Goal: Transaction & Acquisition: Purchase product/service

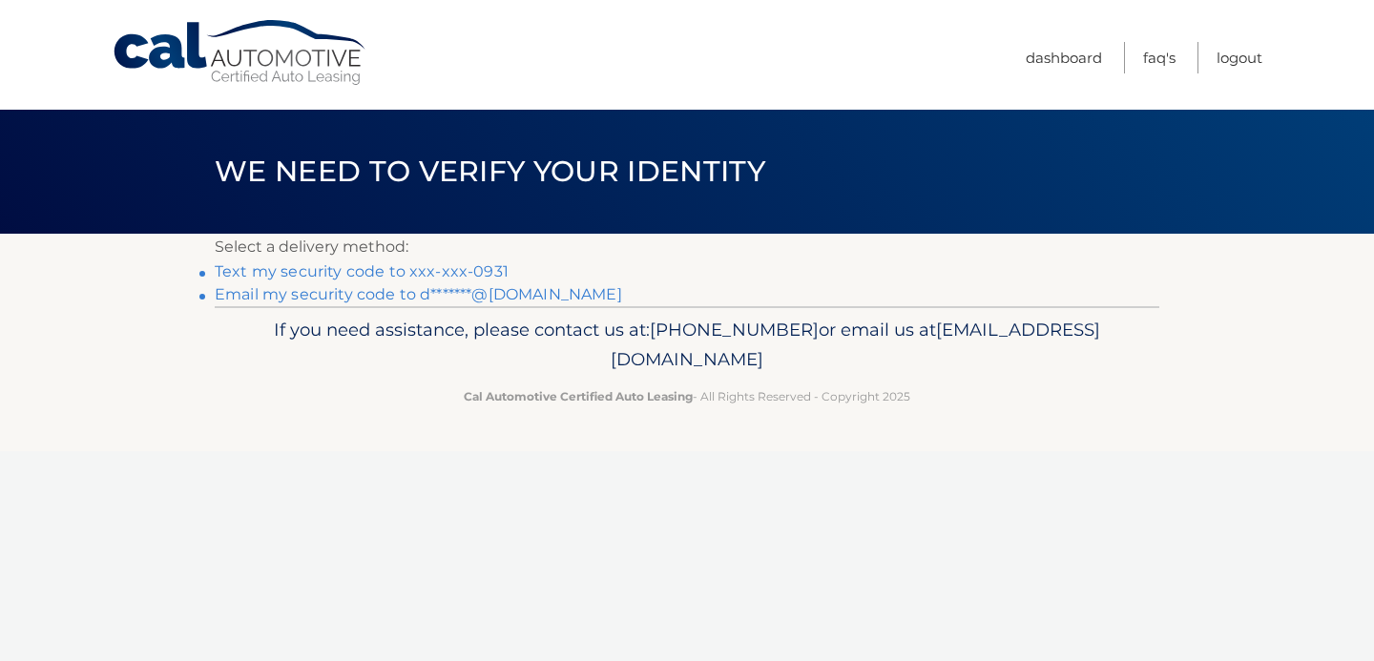
click at [468, 271] on link "Text my security code to xxx-xxx-0931" at bounding box center [362, 271] width 294 height 18
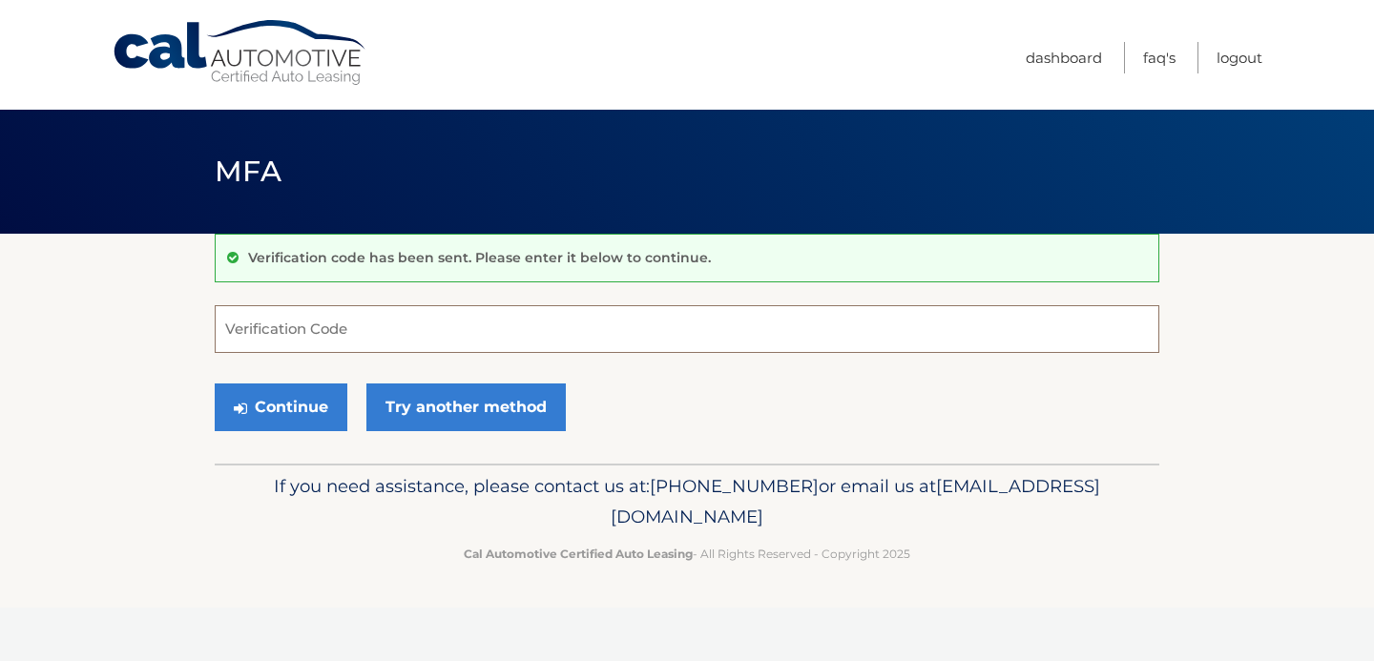
click at [354, 323] on input "Verification Code" at bounding box center [687, 329] width 945 height 48
type input "845267"
click at [287, 404] on button "Continue" at bounding box center [281, 408] width 133 height 48
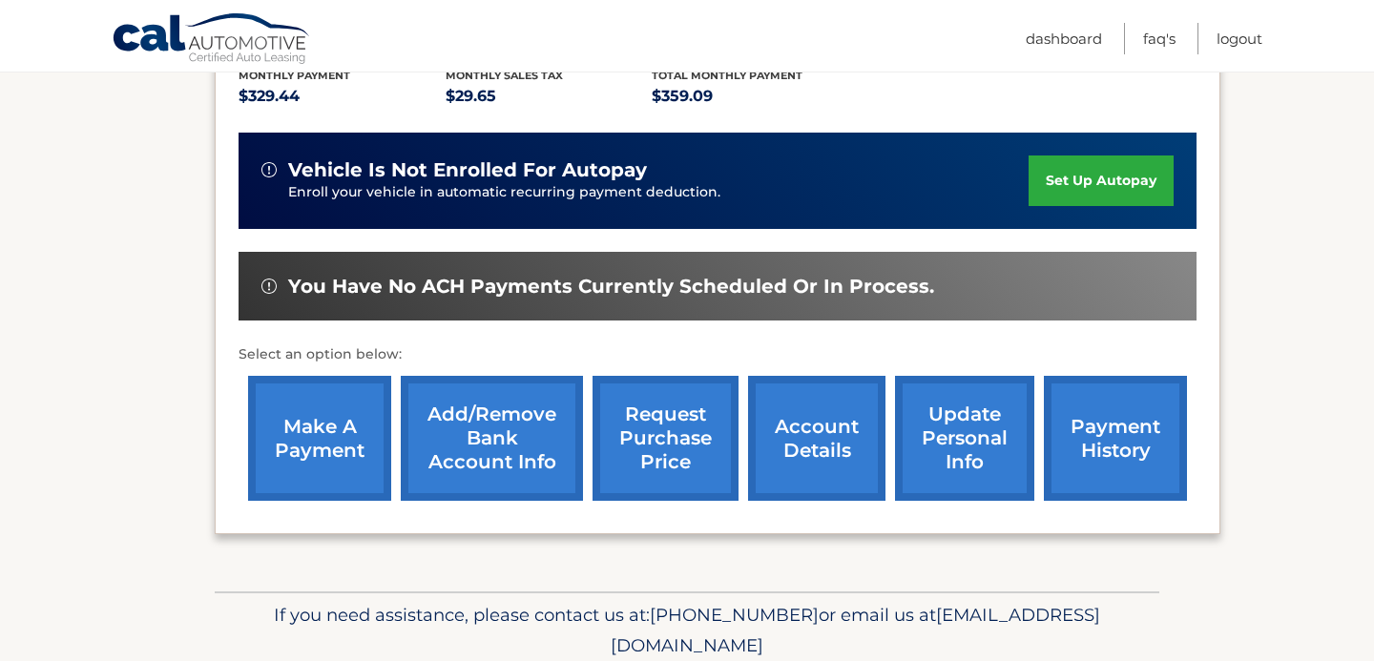
scroll to position [458, 0]
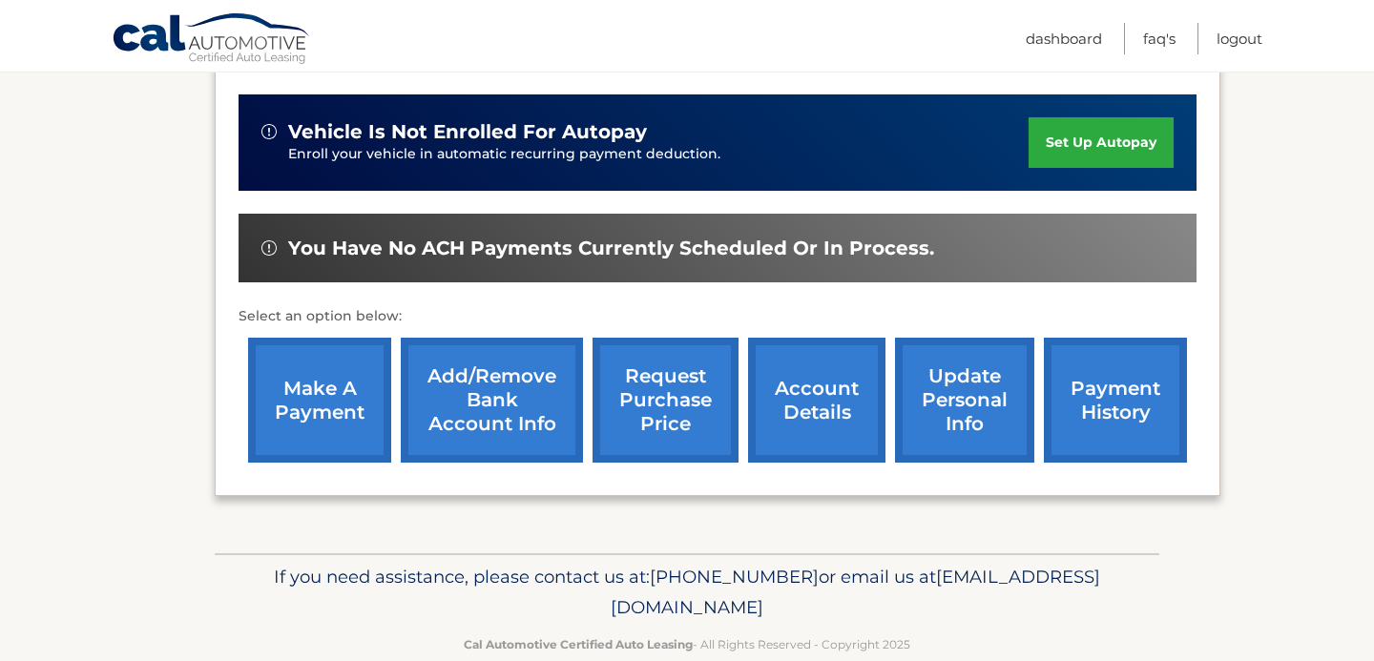
click at [304, 391] on link "make a payment" at bounding box center [319, 400] width 143 height 125
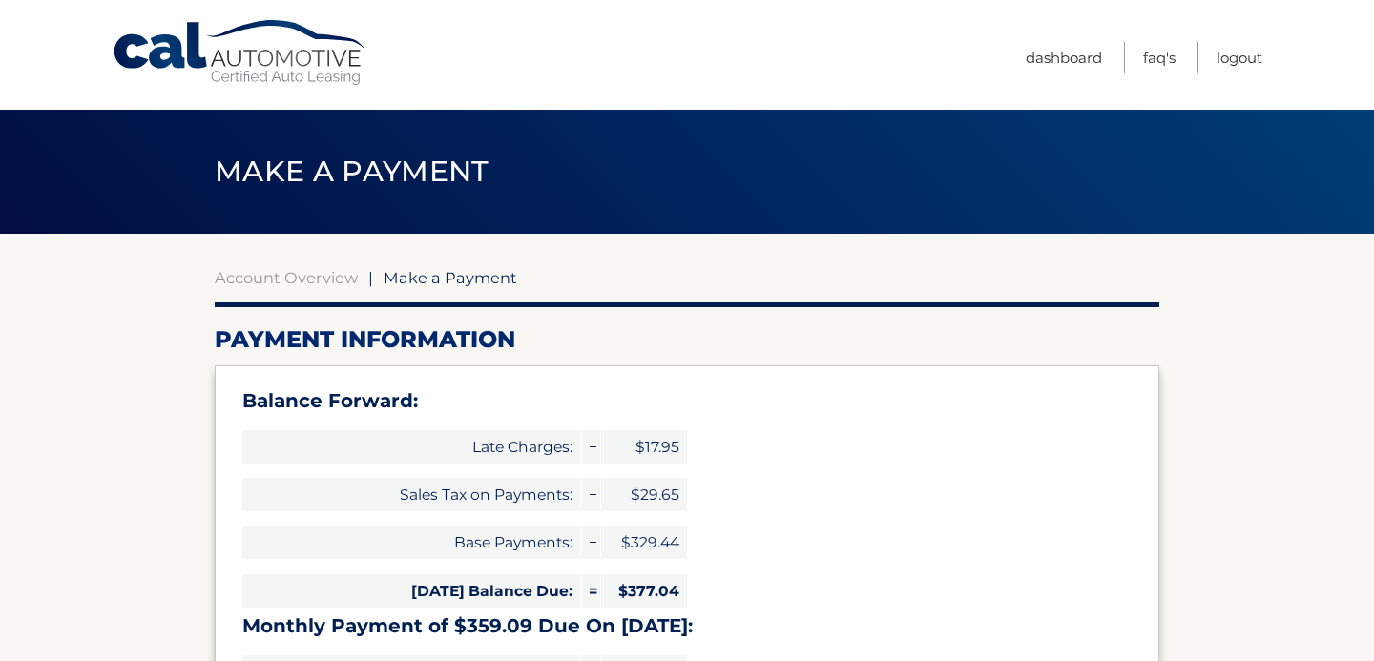
select select "ODhmZDcyZTQtYzM1NS00ODc1LWIzZWItNGMyNDdmMTJhZDJl"
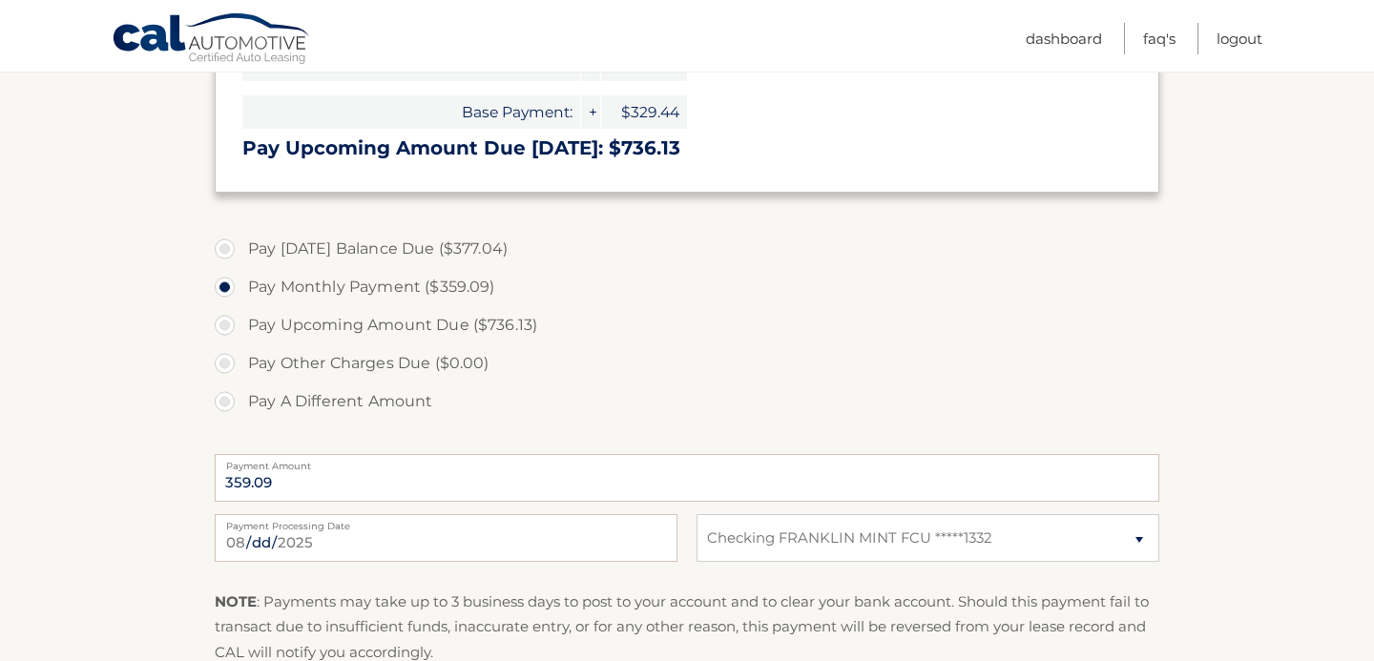
scroll to position [611, 0]
click at [228, 246] on label "Pay Today's Balance Due ($377.04)" at bounding box center [687, 246] width 945 height 38
click at [228, 246] on input "Pay Today's Balance Due ($377.04)" at bounding box center [231, 242] width 19 height 31
radio input "true"
type input "377.04"
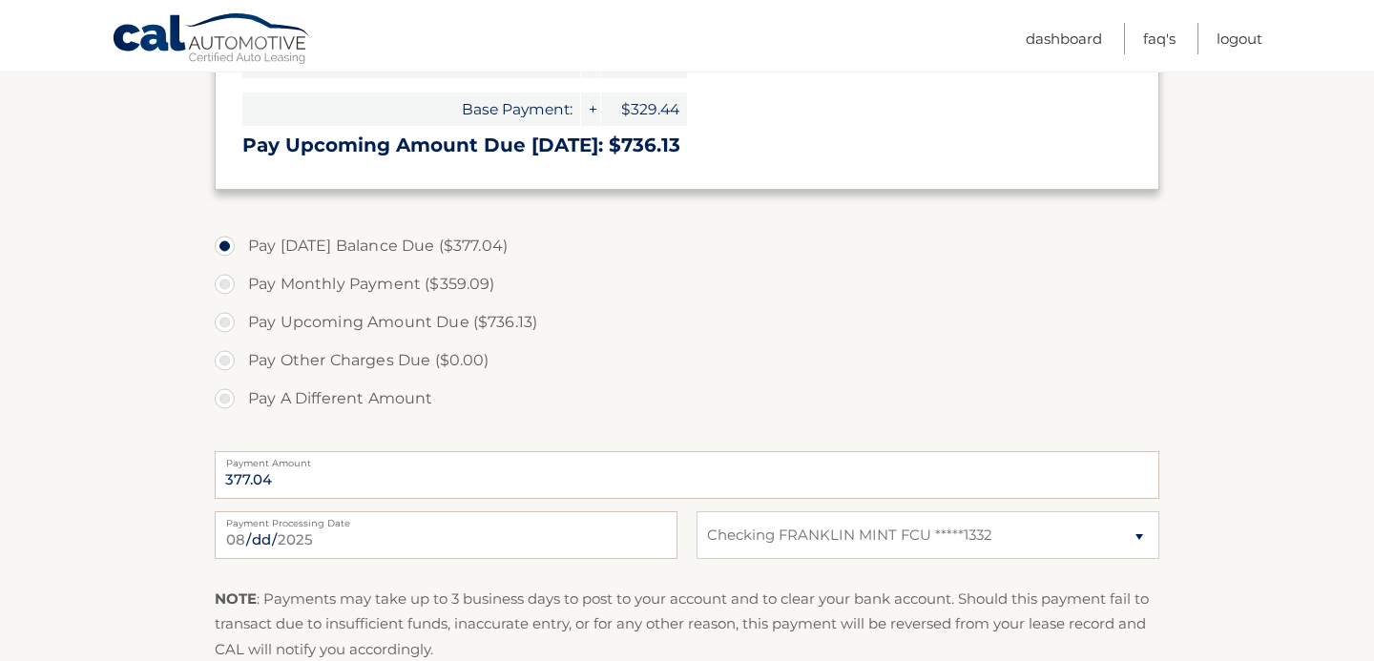
click at [222, 265] on input "Pay Monthly Payment ($359.09)" at bounding box center [231, 280] width 19 height 31
radio input "true"
type input "359.09"
click at [222, 303] on input "Pay Upcoming Amount Due ($736.13)" at bounding box center [231, 318] width 19 height 31
radio input "true"
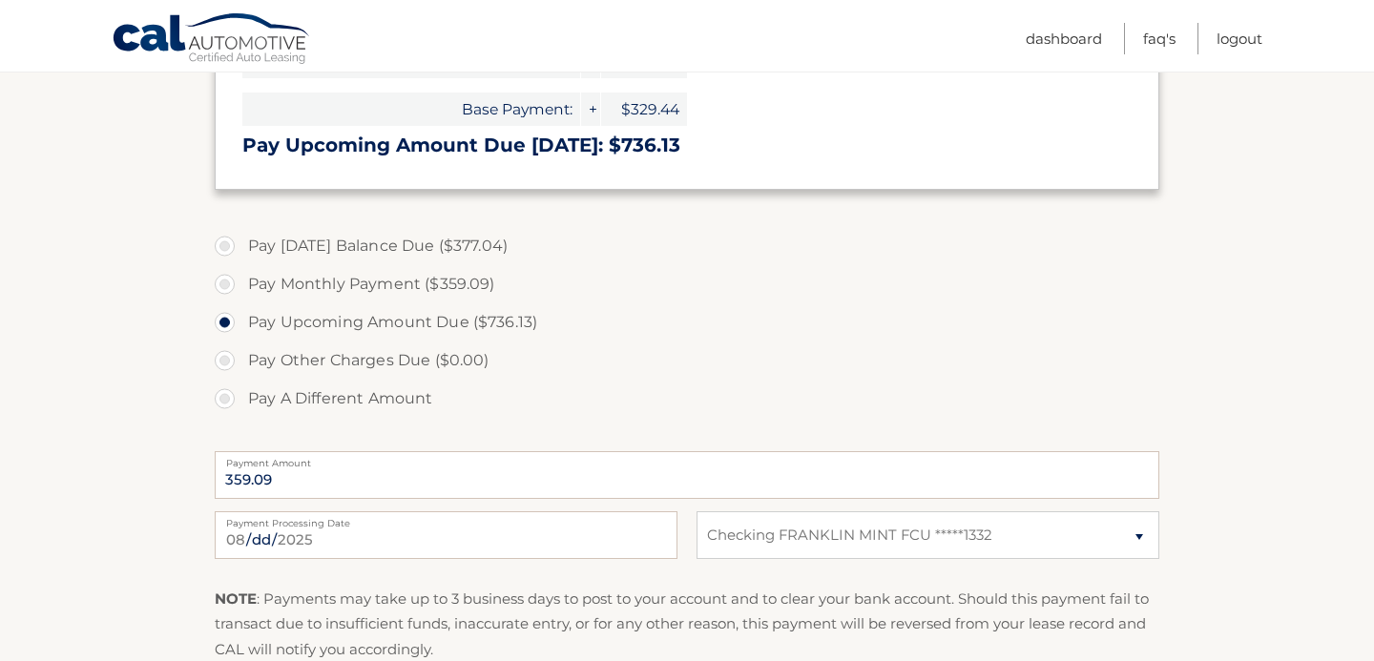
type input "736.13"
click at [222, 380] on input "Pay A Different Amount" at bounding box center [231, 395] width 19 height 31
radio input "true"
type input "0"
click at [914, 331] on label "Pay Upcoming Amount Due ($736.13)" at bounding box center [687, 322] width 945 height 38
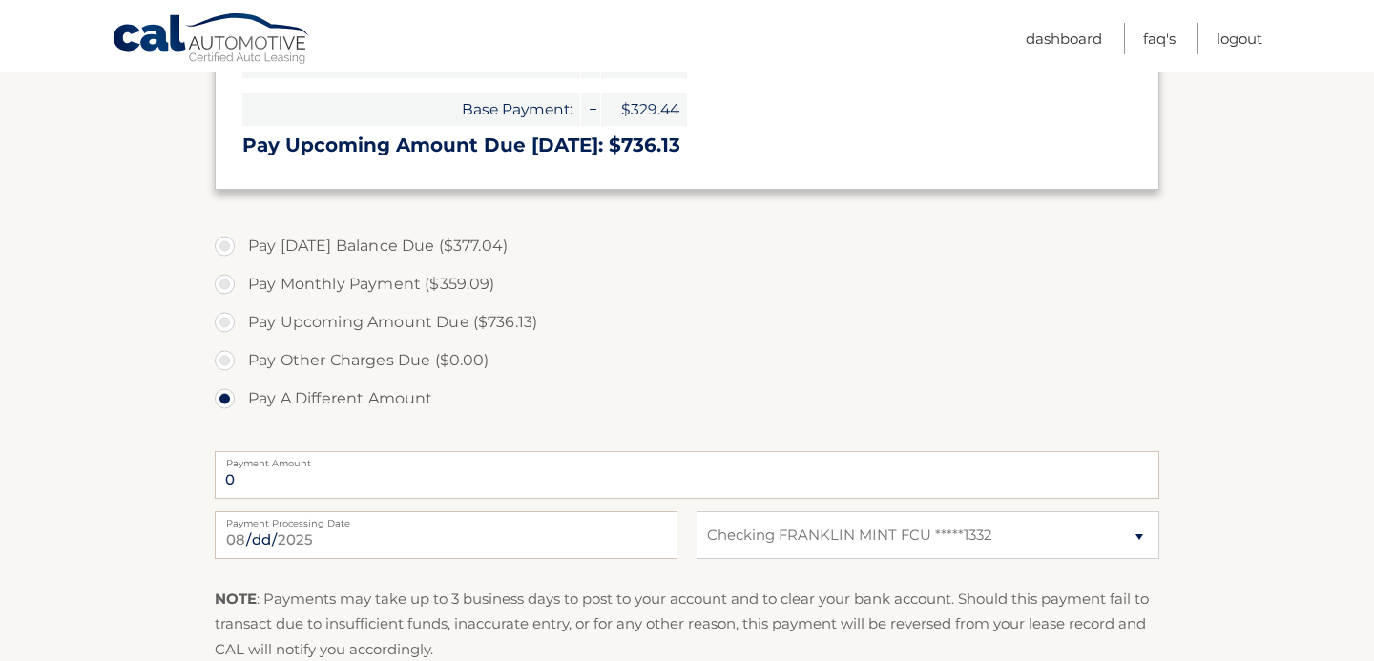
click at [241, 331] on input "Pay Upcoming Amount Due ($736.13)" at bounding box center [231, 318] width 19 height 31
radio input "true"
type input "736.13"
click at [222, 380] on input "Pay A Different Amount" at bounding box center [231, 395] width 19 height 31
radio input "true"
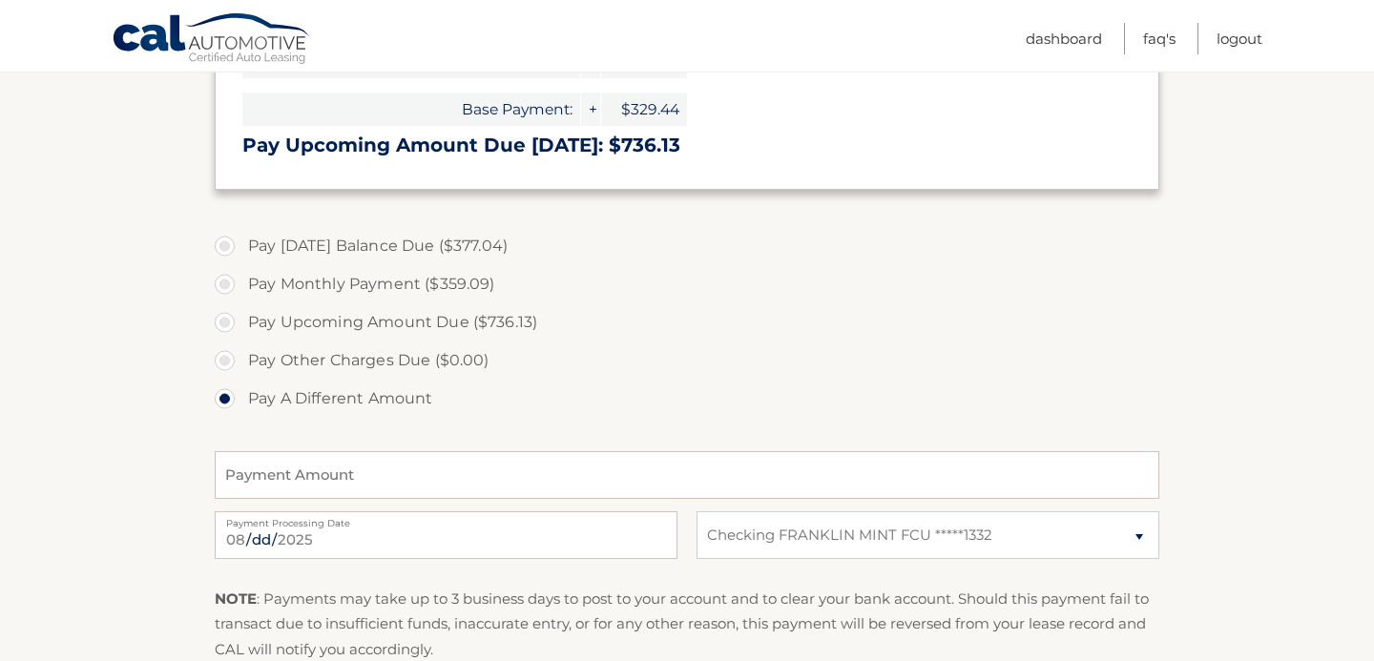
click at [226, 246] on label "Pay Today's Balance Due ($377.04)" at bounding box center [687, 246] width 945 height 38
click at [226, 246] on input "Pay Today's Balance Due ($377.04)" at bounding box center [231, 242] width 19 height 31
radio input "true"
type input "377.04"
click at [836, 437] on div "Pay Today's Balance Due ($377.04) Pay Monthly Payment ($359.09) Pay Upcoming Am…" at bounding box center [687, 333] width 945 height 212
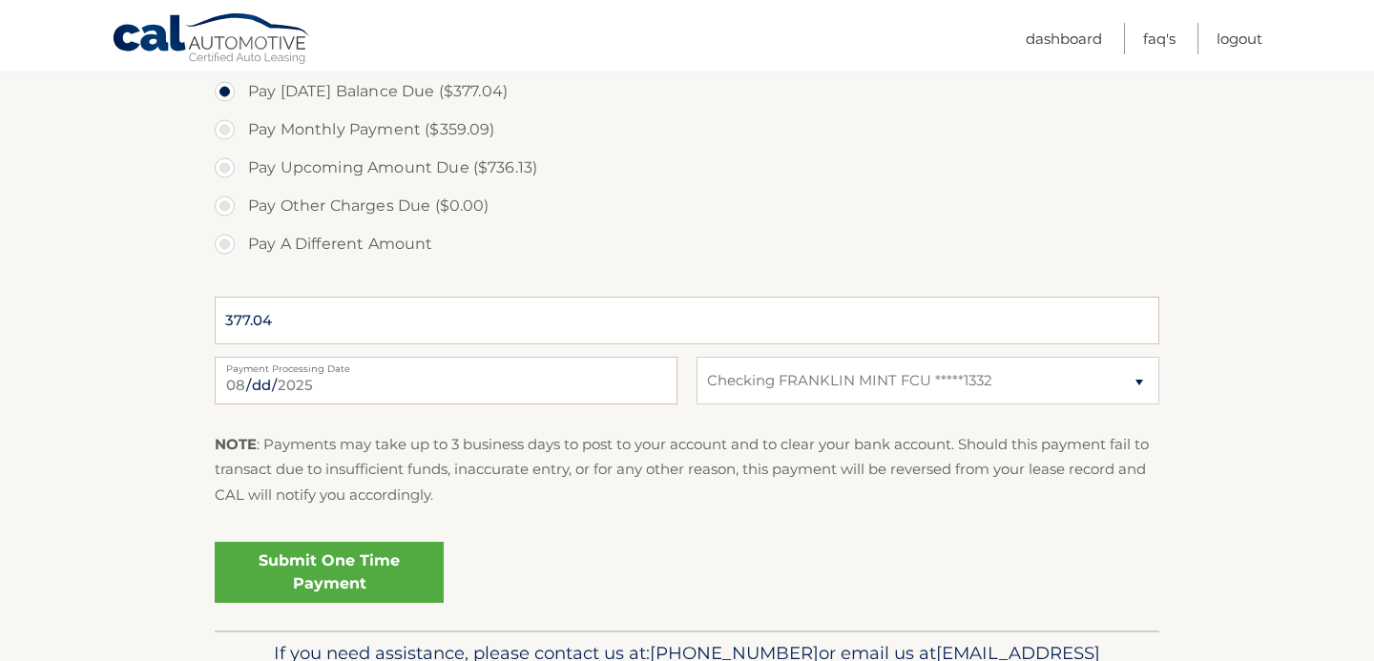
scroll to position [802, 0]
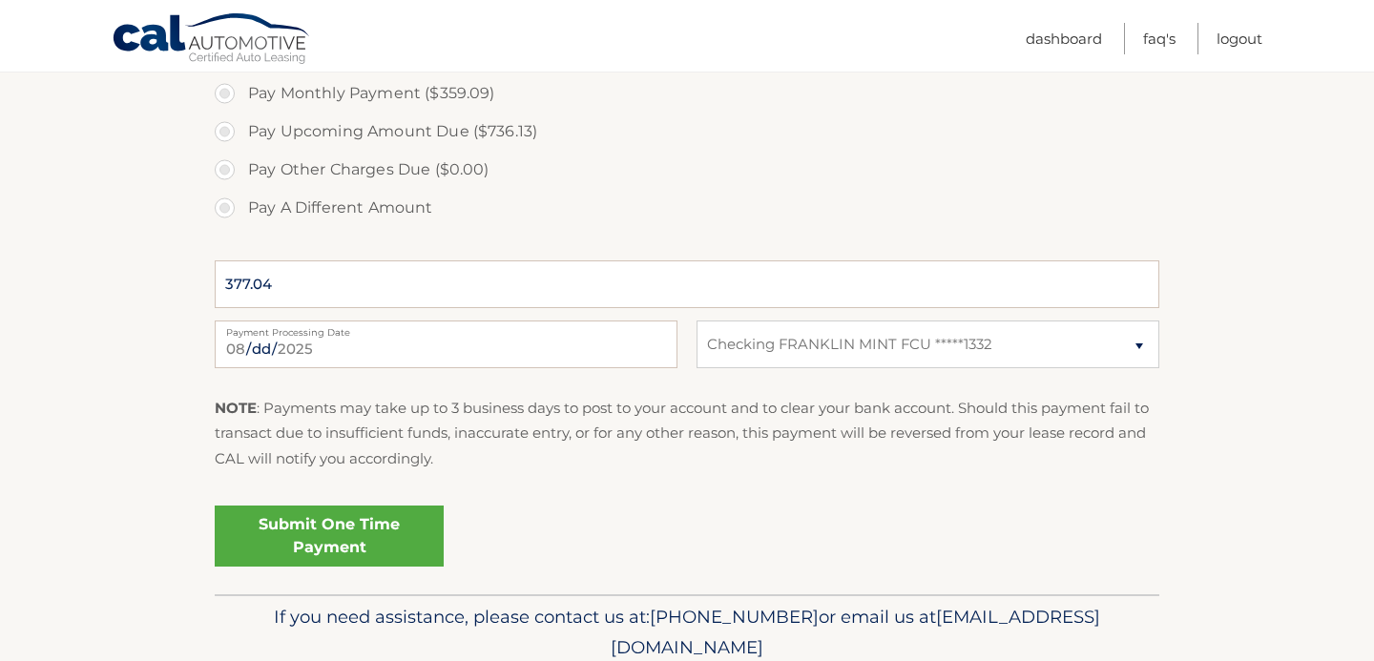
click at [388, 529] on link "Submit One Time Payment" at bounding box center [329, 536] width 229 height 61
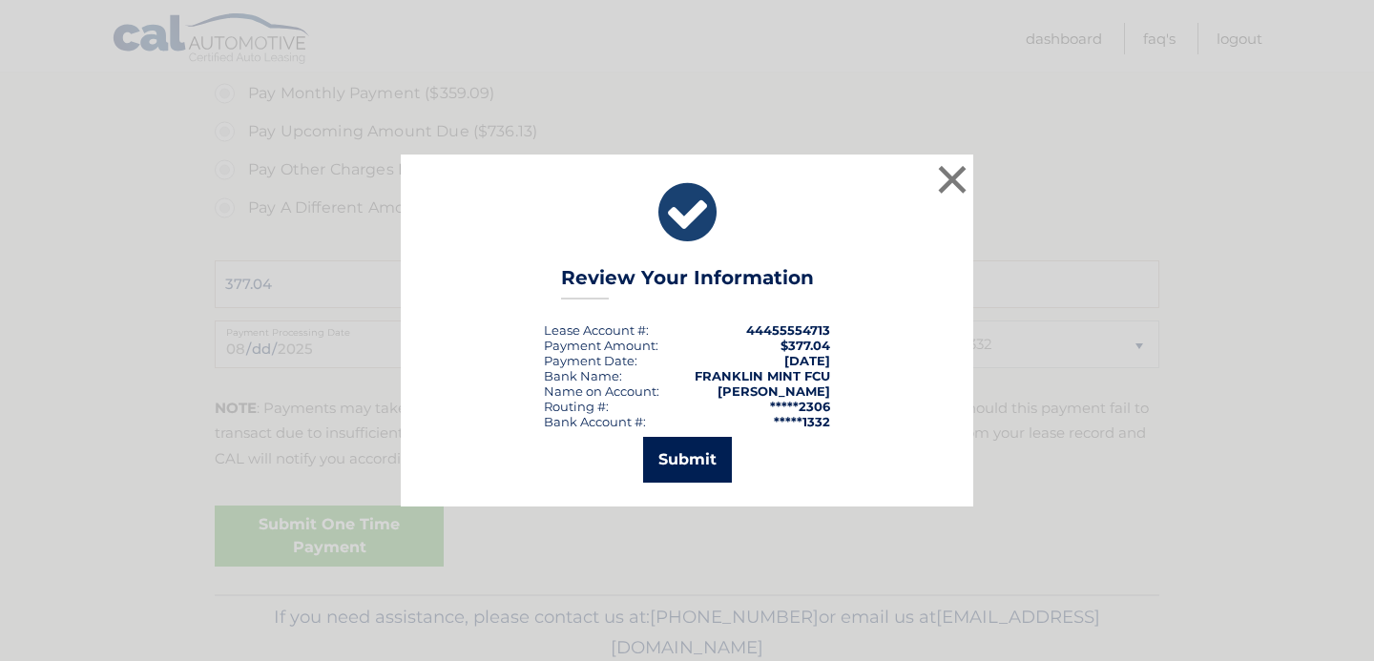
click at [689, 455] on button "Submit" at bounding box center [687, 460] width 89 height 46
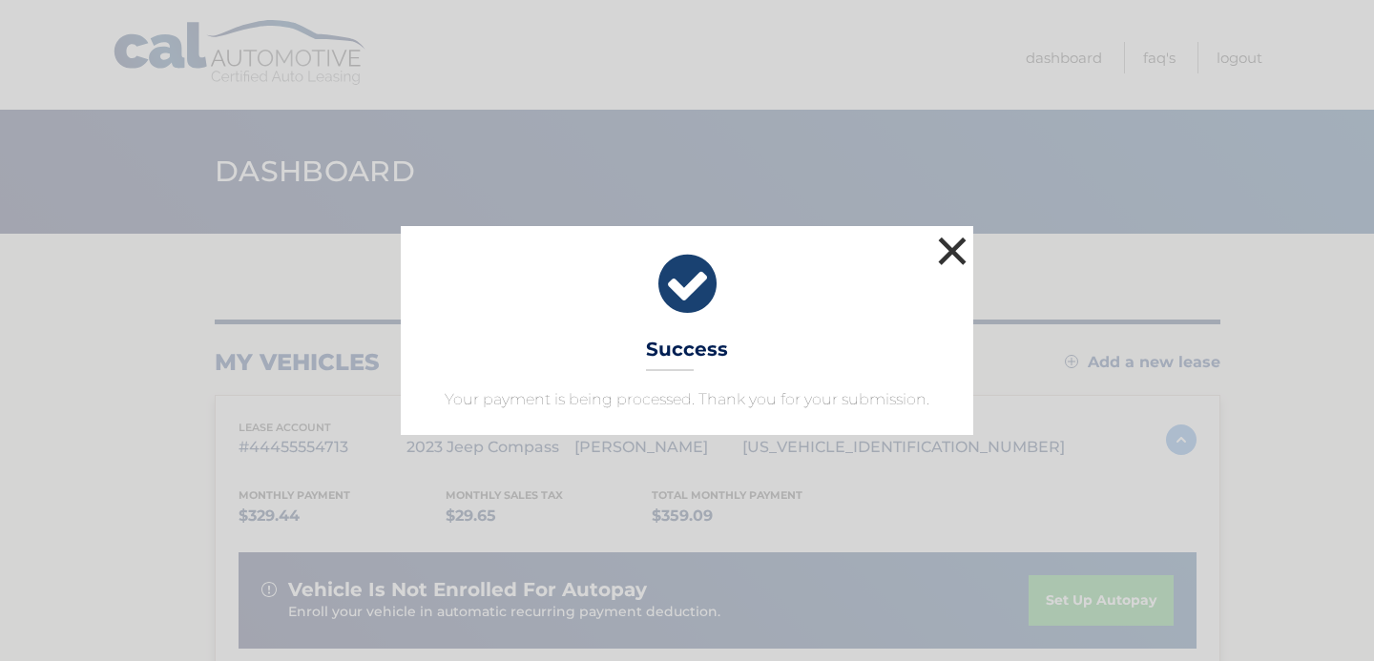
click at [950, 250] on button "×" at bounding box center [952, 251] width 38 height 38
